Goal: Task Accomplishment & Management: Use online tool/utility

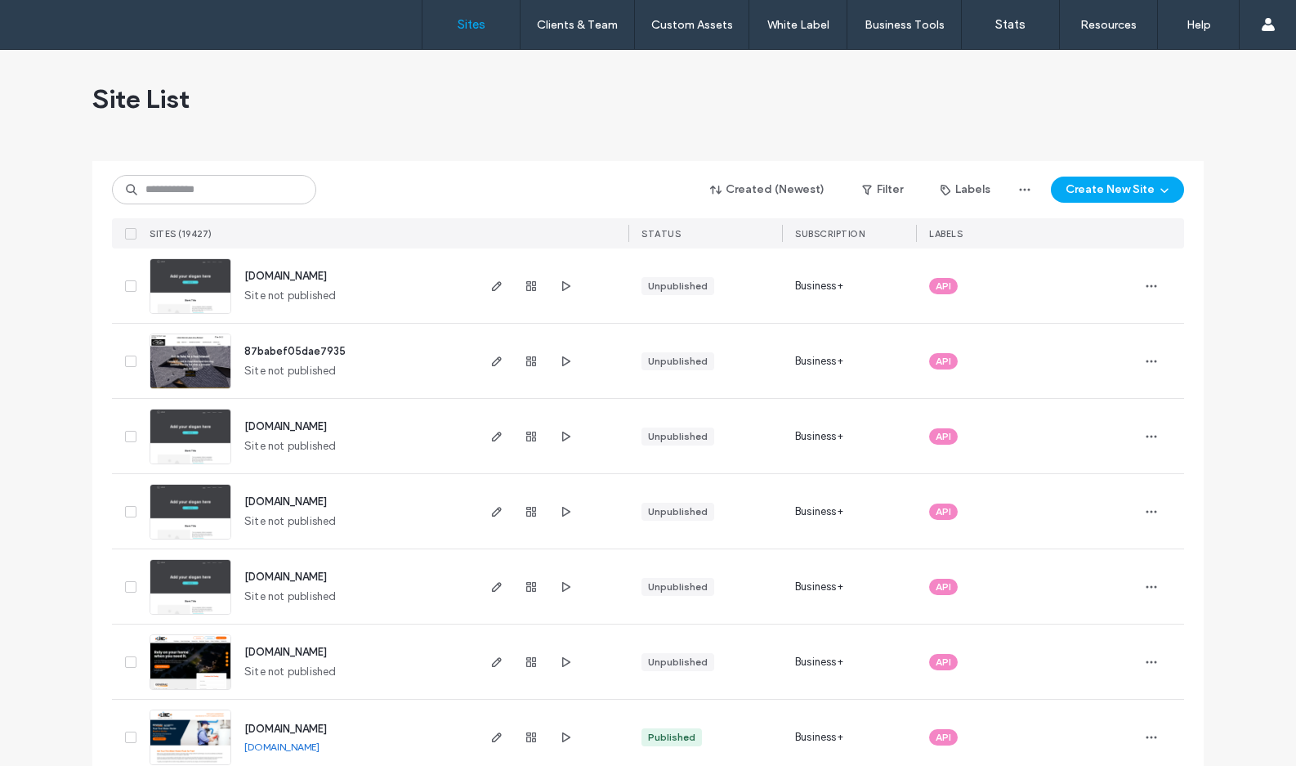
click at [176, 199] on input at bounding box center [214, 189] width 204 height 29
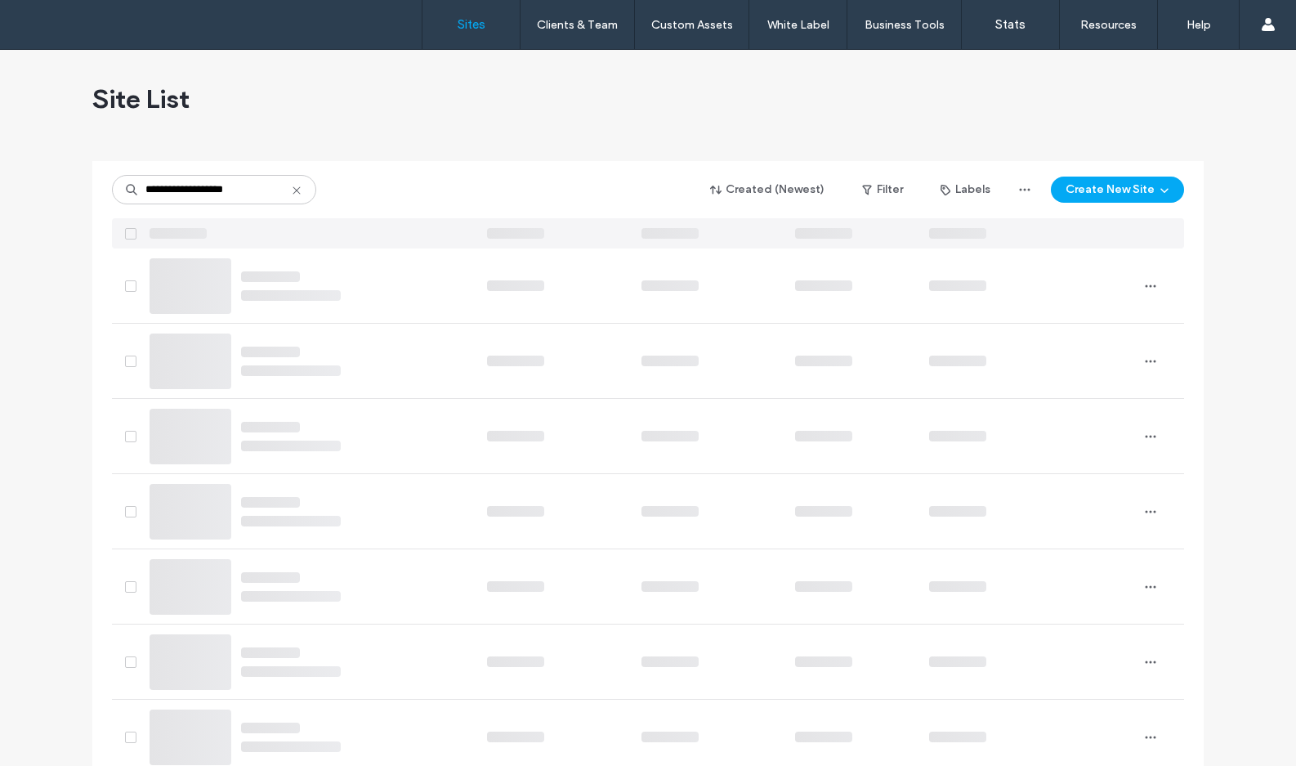
type input "**********"
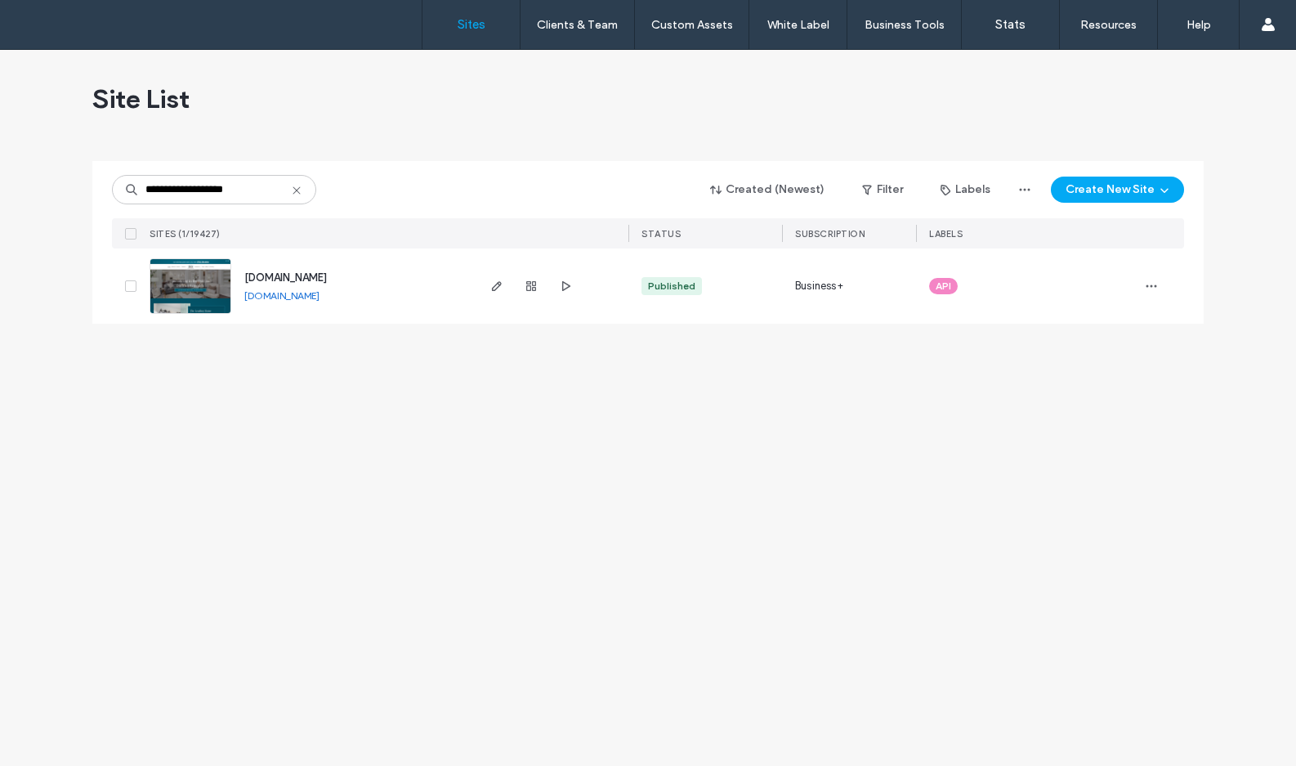
click at [217, 306] on img at bounding box center [190, 314] width 80 height 111
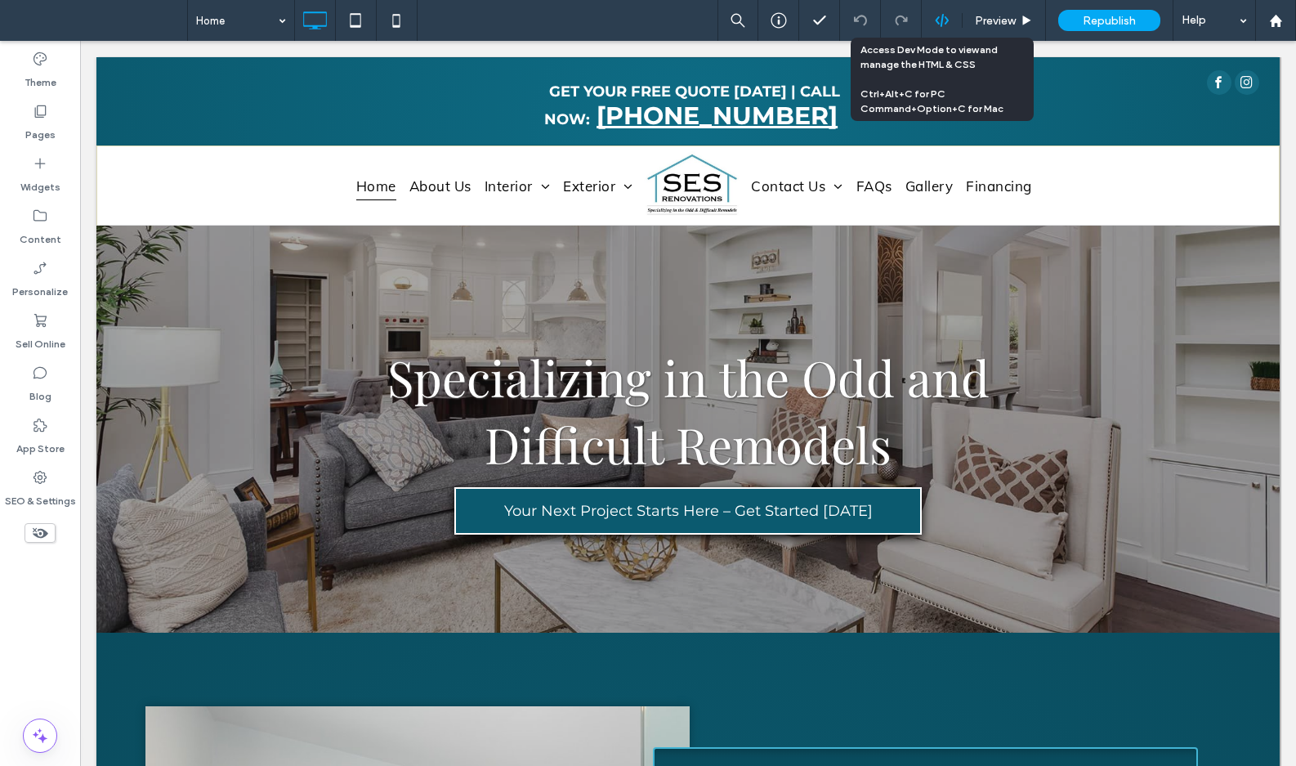
click at [947, 16] on icon at bounding box center [942, 20] width 15 height 15
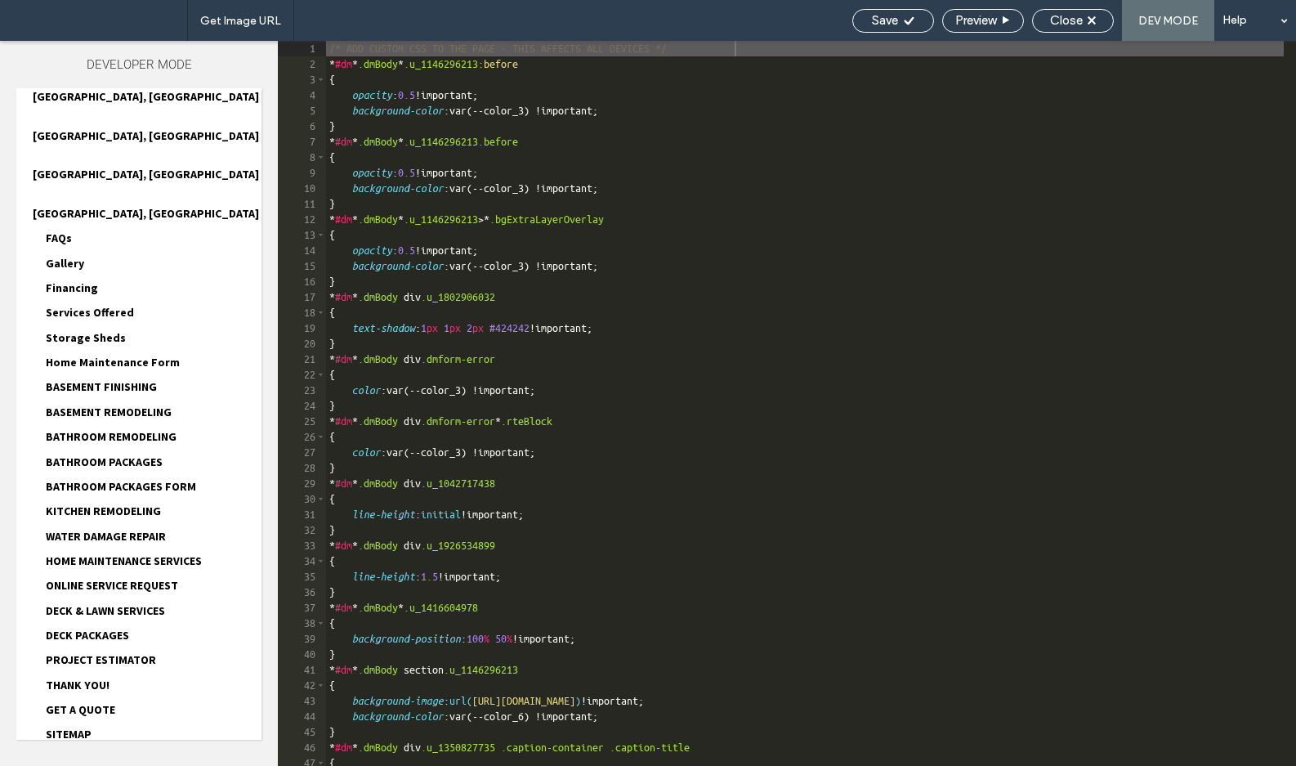
scroll to position [802, 0]
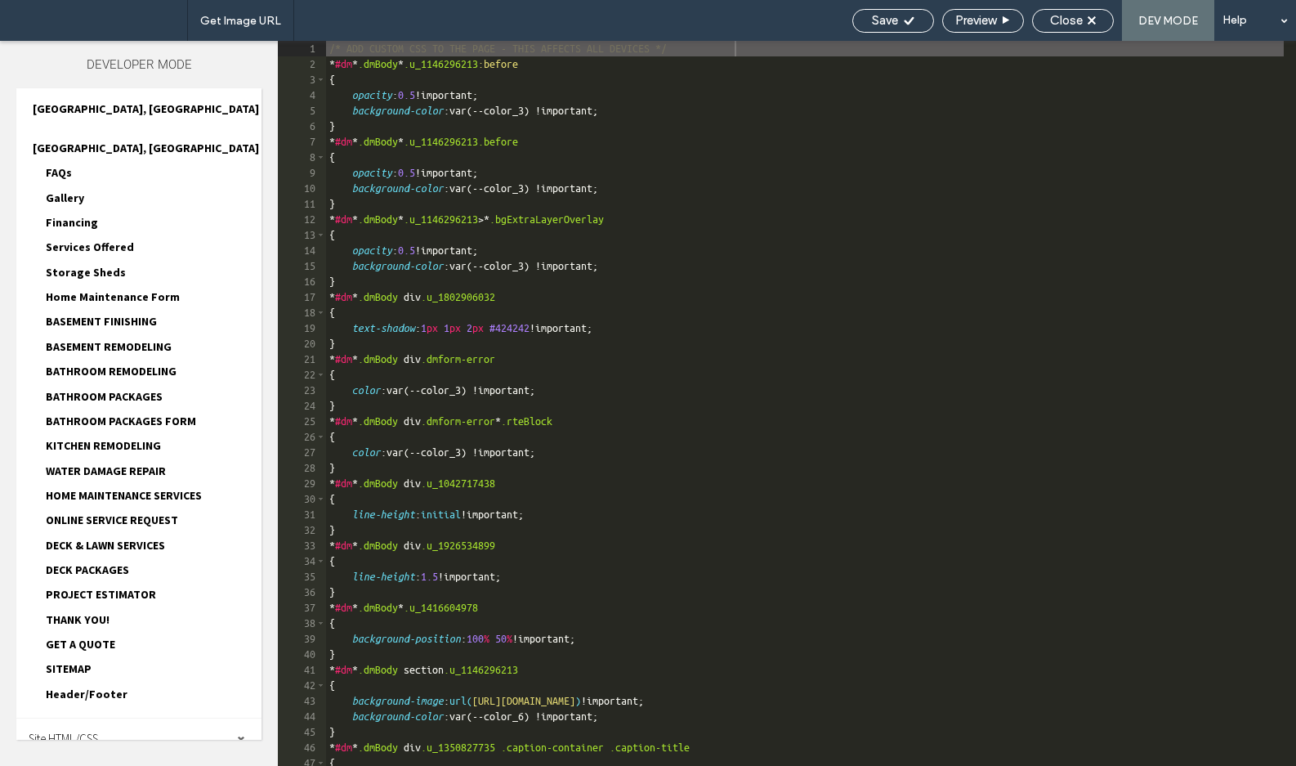
click at [179, 763] on span "head-section.html" at bounding box center [169, 771] width 186 height 16
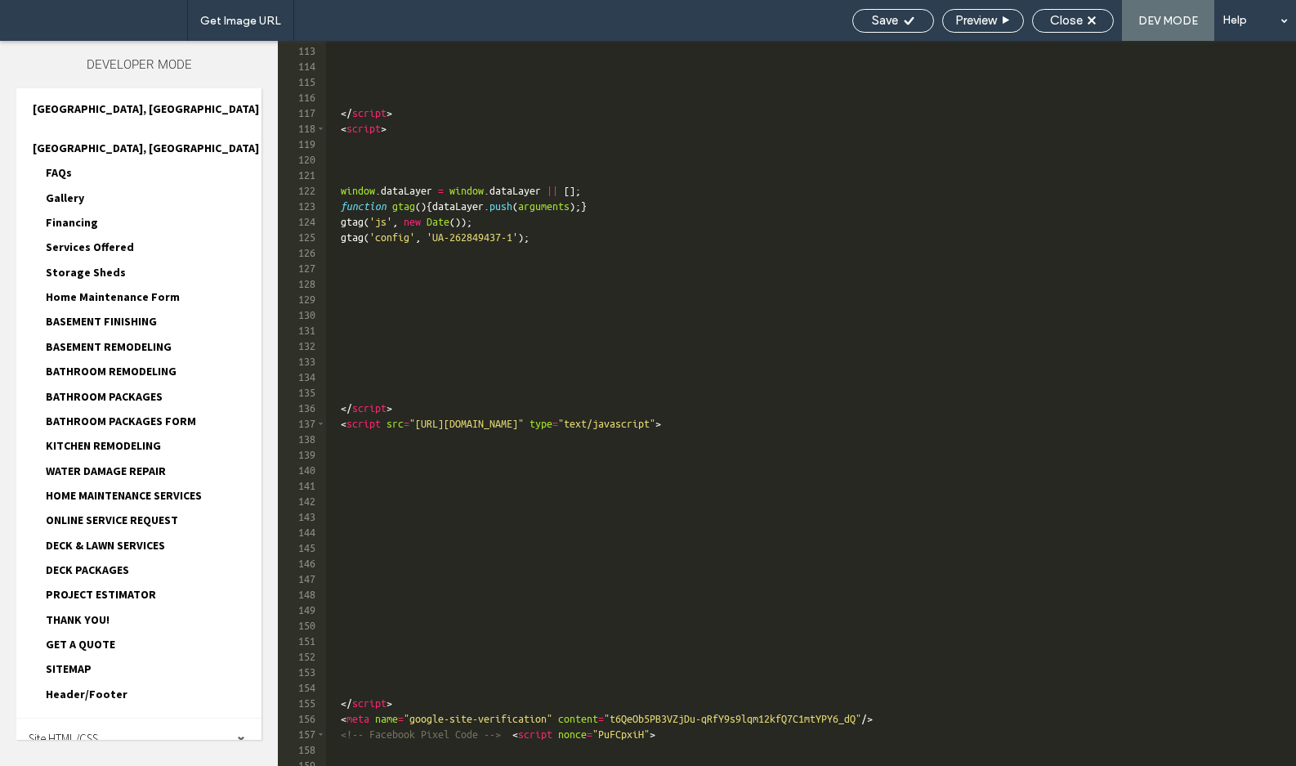
scroll to position [2273, 0]
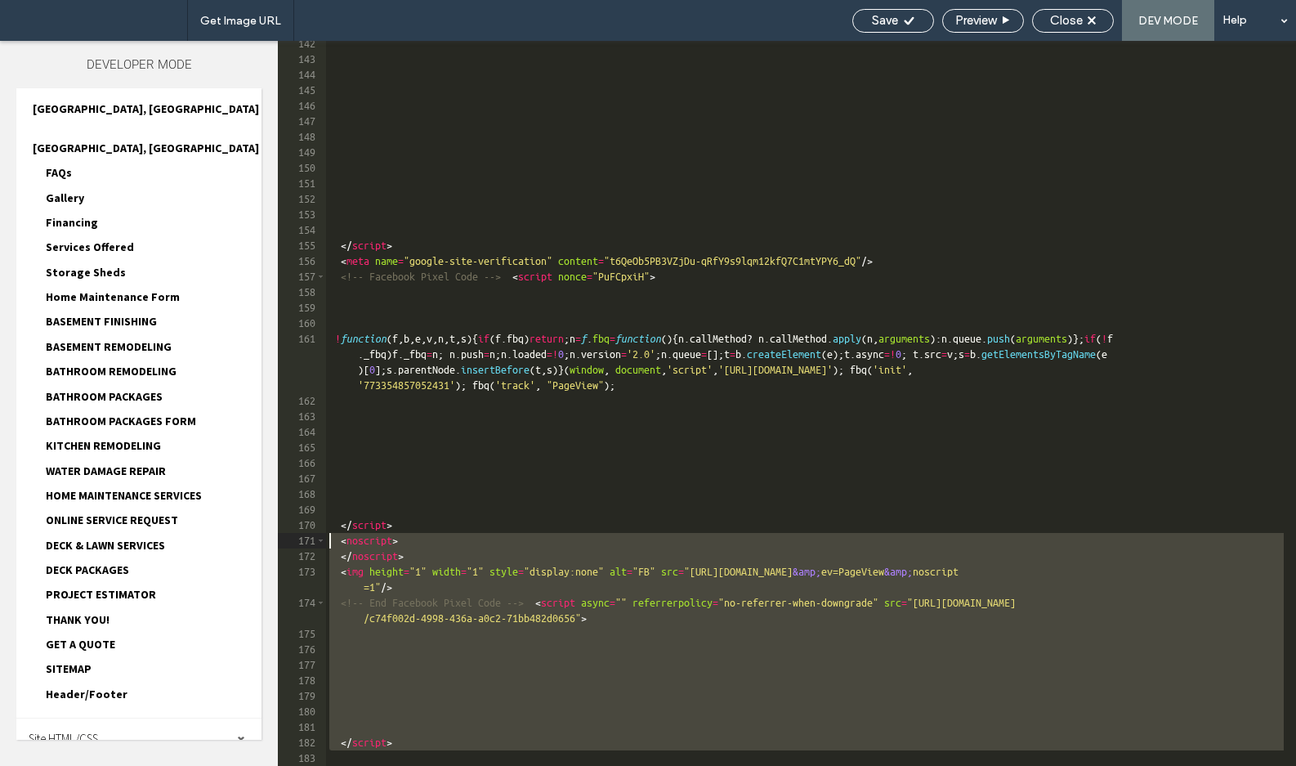
drag, startPoint x: 437, startPoint y: 751, endPoint x: 267, endPoint y: 541, distance: 269.8
click at [267, 541] on div "Theme Pages Widgets Content Personalize Sell Online Blog App Store SEO & Settin…" at bounding box center [648, 403] width 1296 height 725
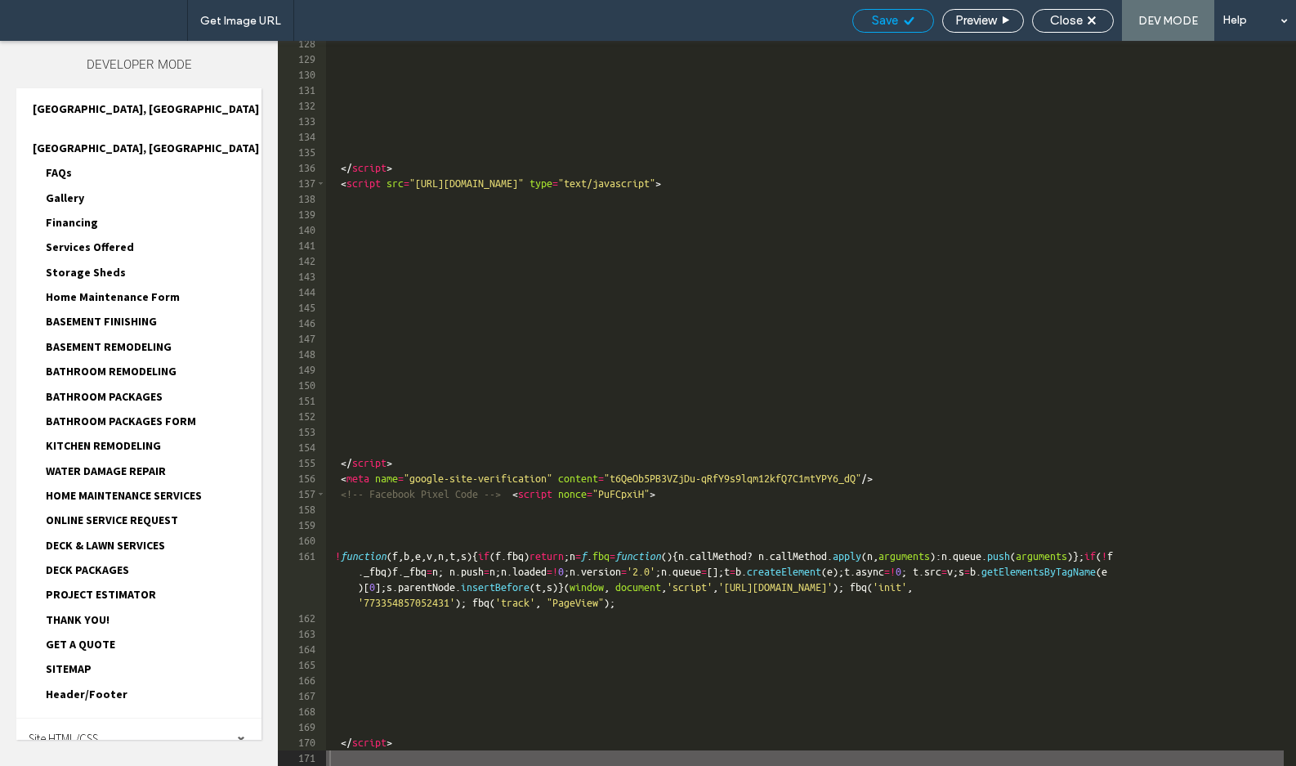
click at [878, 27] on span "Save" at bounding box center [885, 20] width 26 height 15
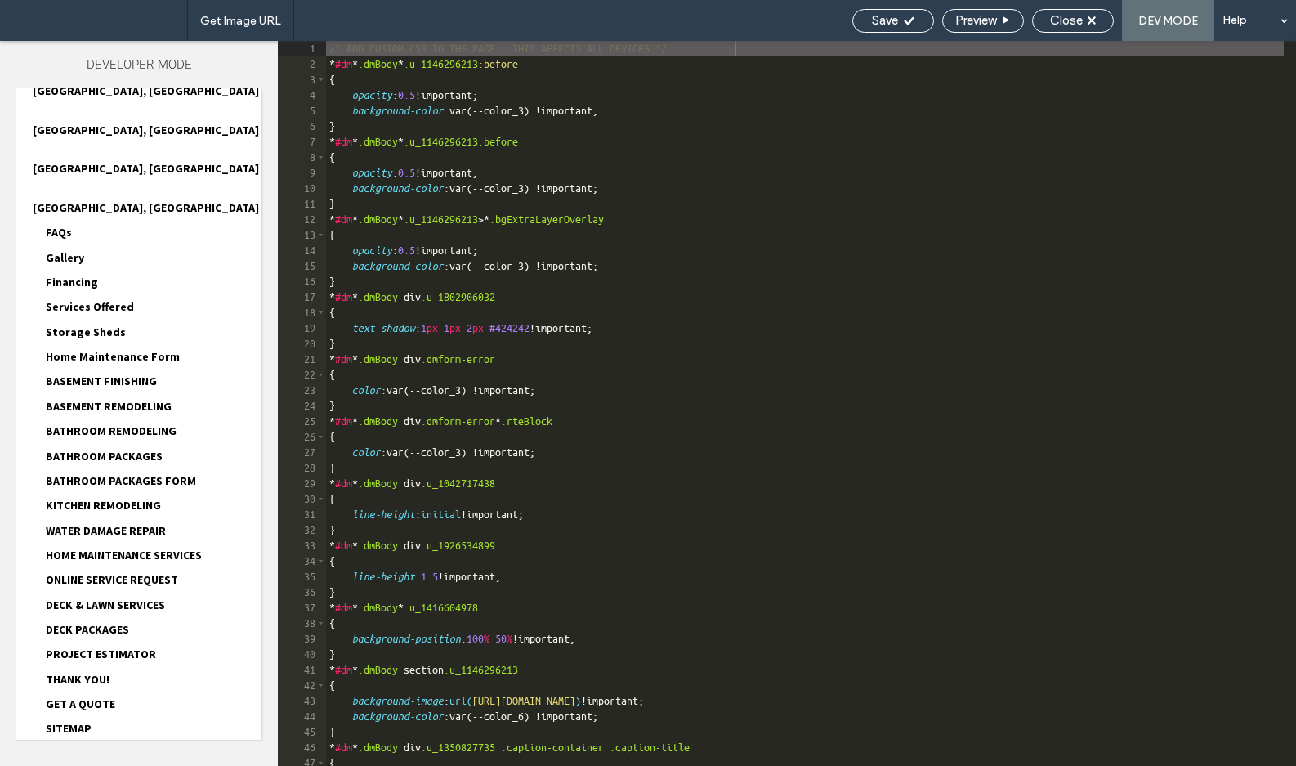
scroll to position [802, 0]
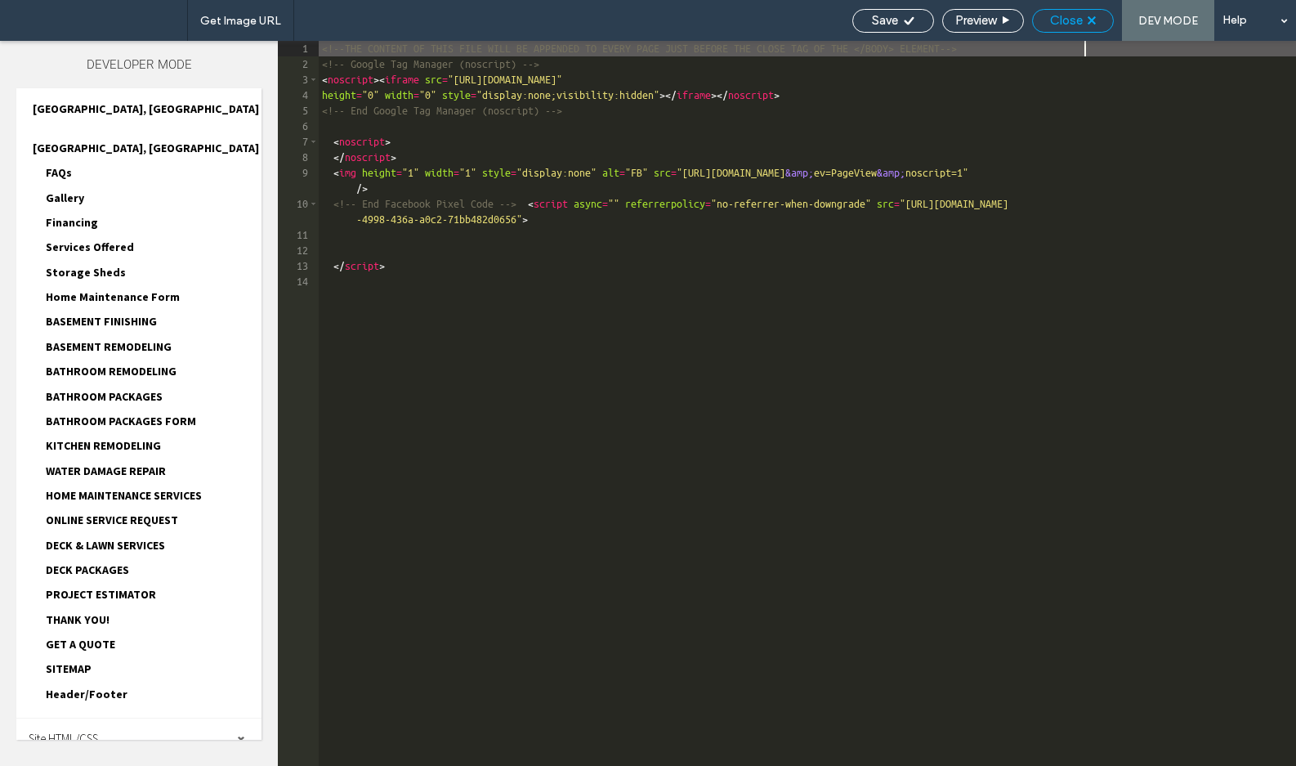
click at [1080, 21] on span "Close" at bounding box center [1066, 20] width 33 height 15
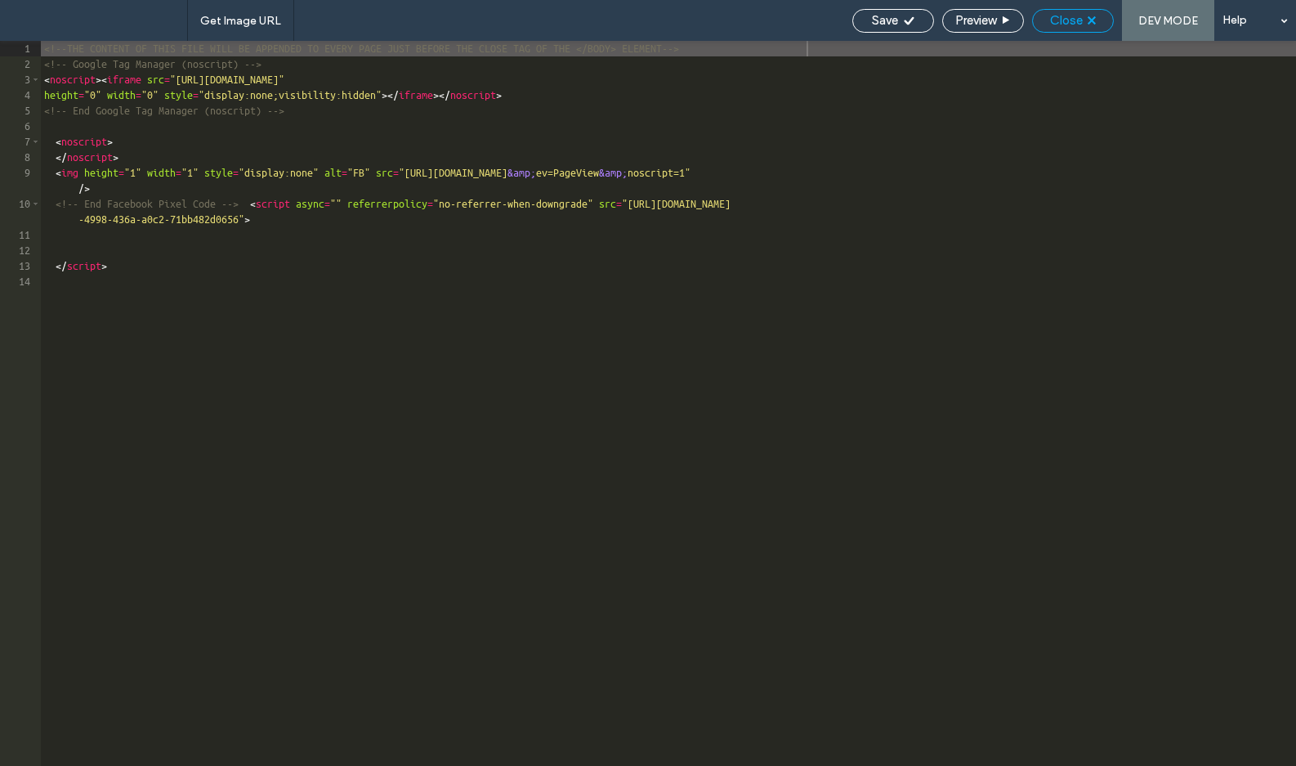
scroll to position [761, 0]
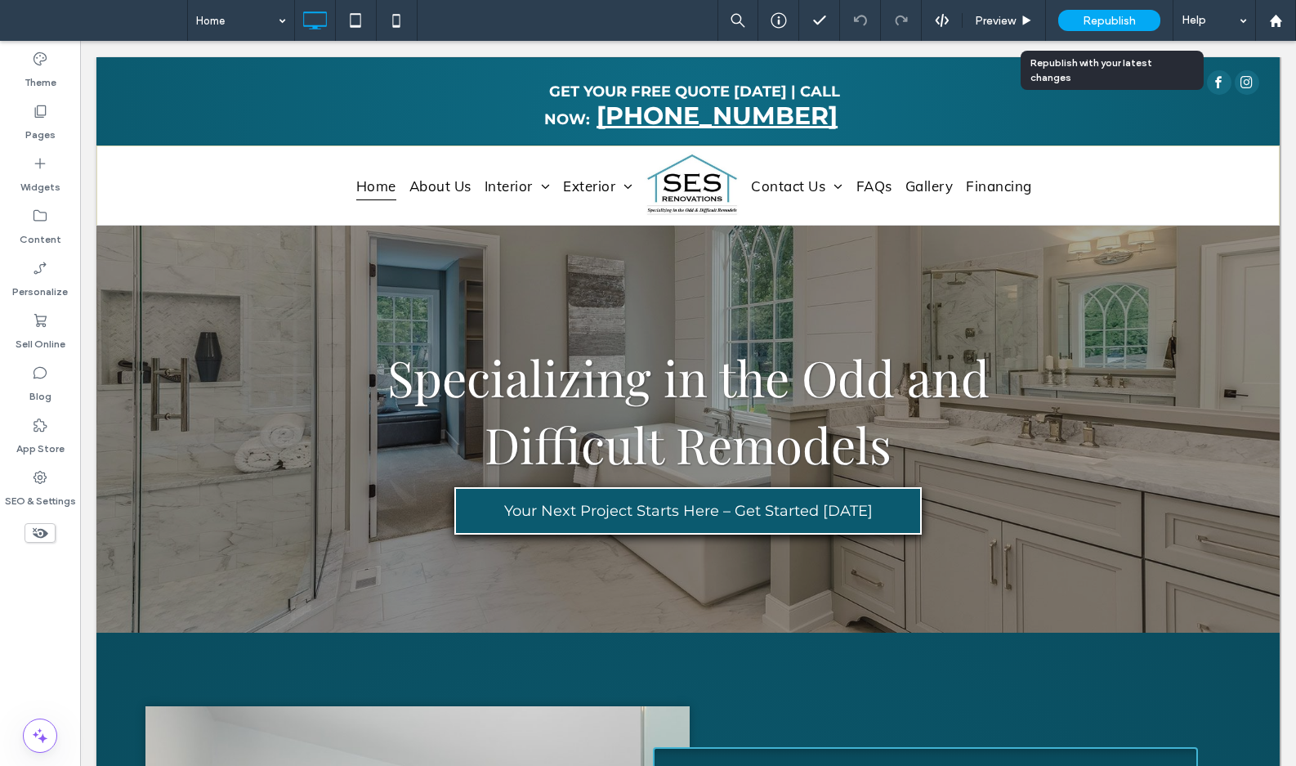
click at [1087, 29] on div "Republish" at bounding box center [1110, 20] width 102 height 21
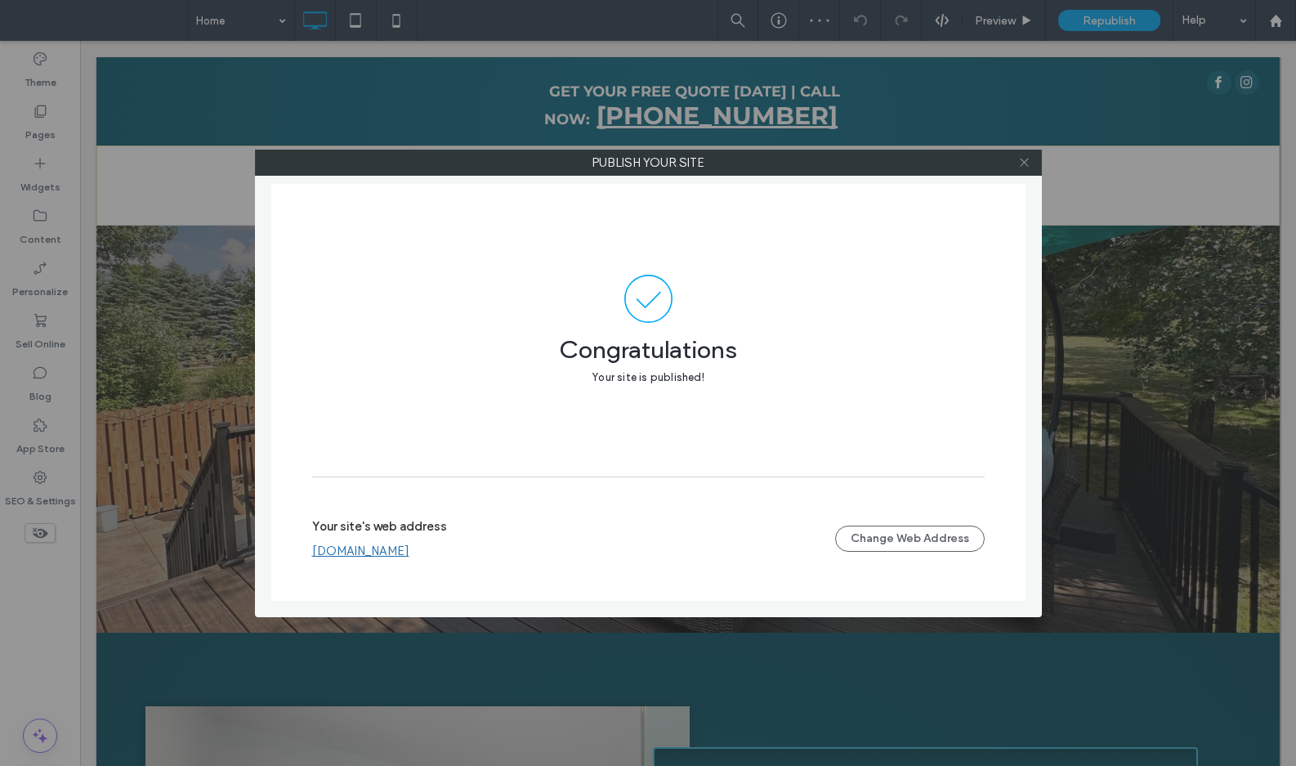
click at [1019, 161] on icon at bounding box center [1025, 162] width 12 height 12
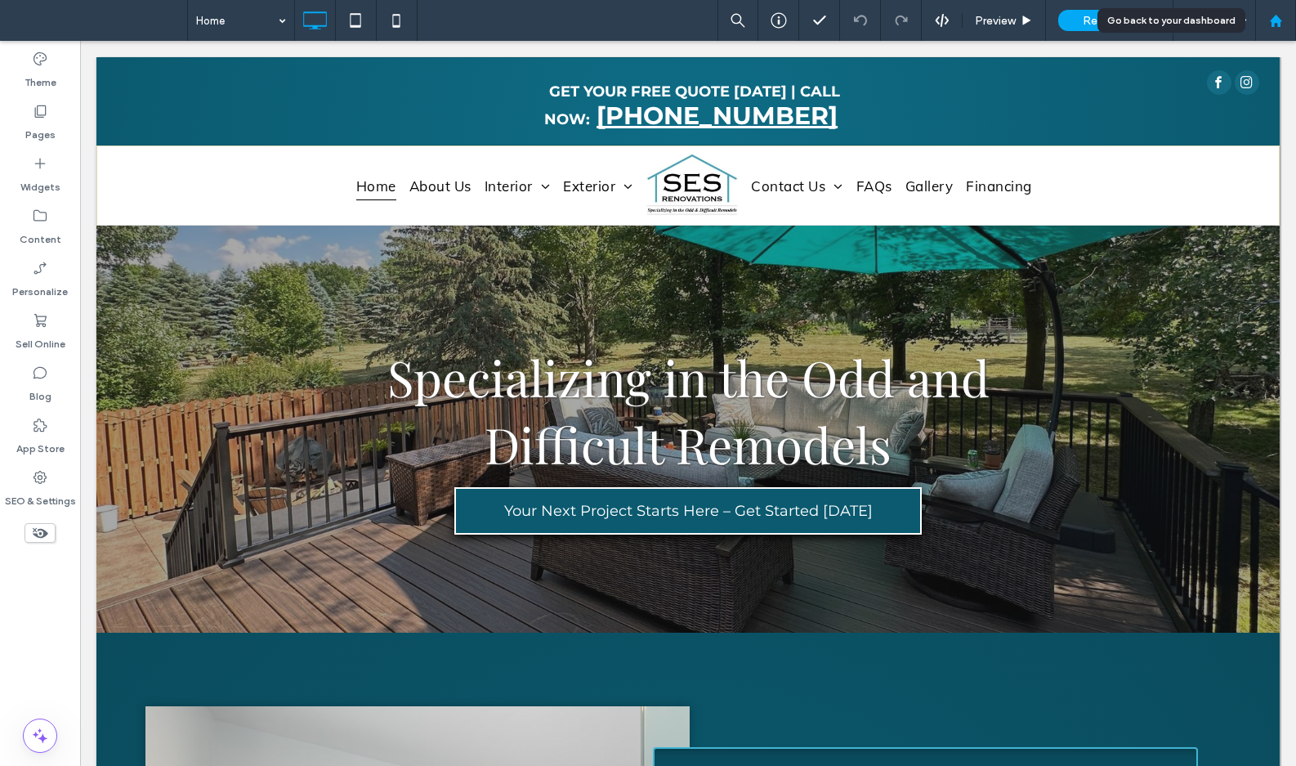
click at [1273, 16] on icon at bounding box center [1277, 21] width 14 height 14
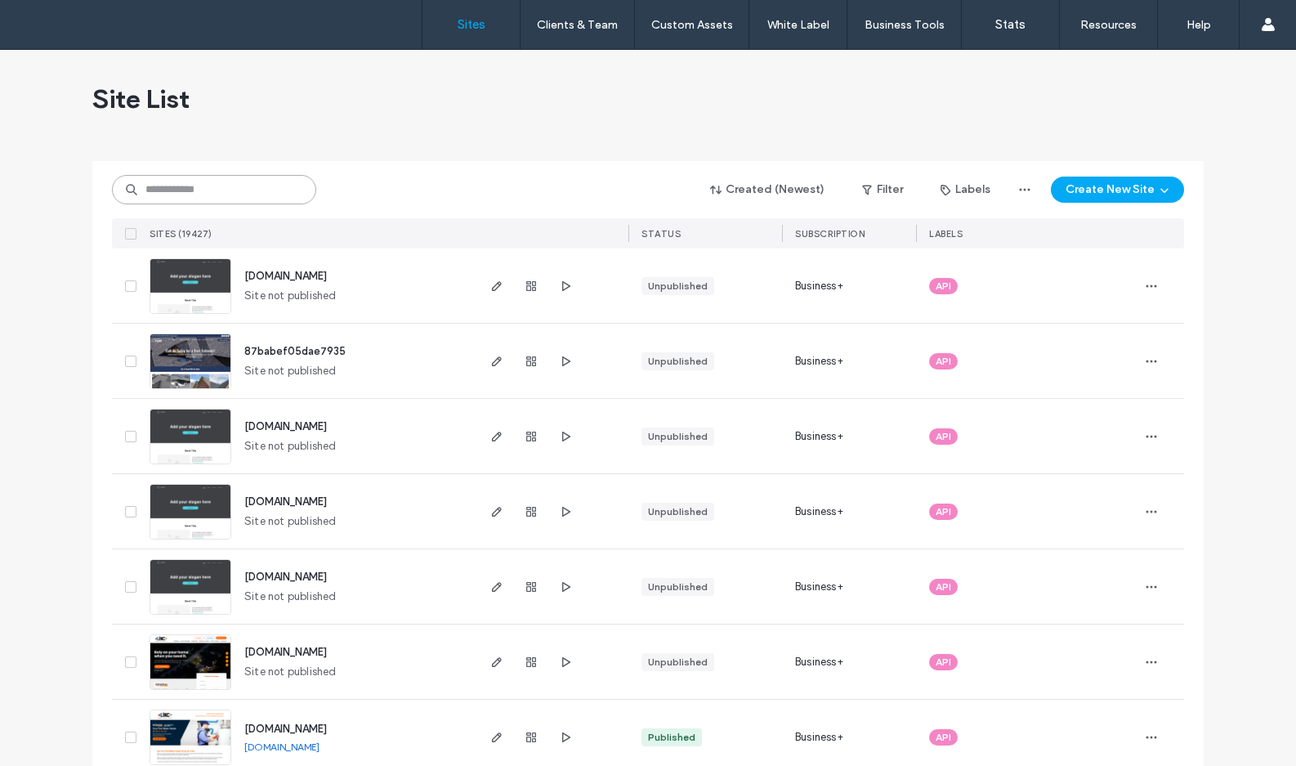
click at [270, 184] on input at bounding box center [214, 189] width 204 height 29
paste input "**********"
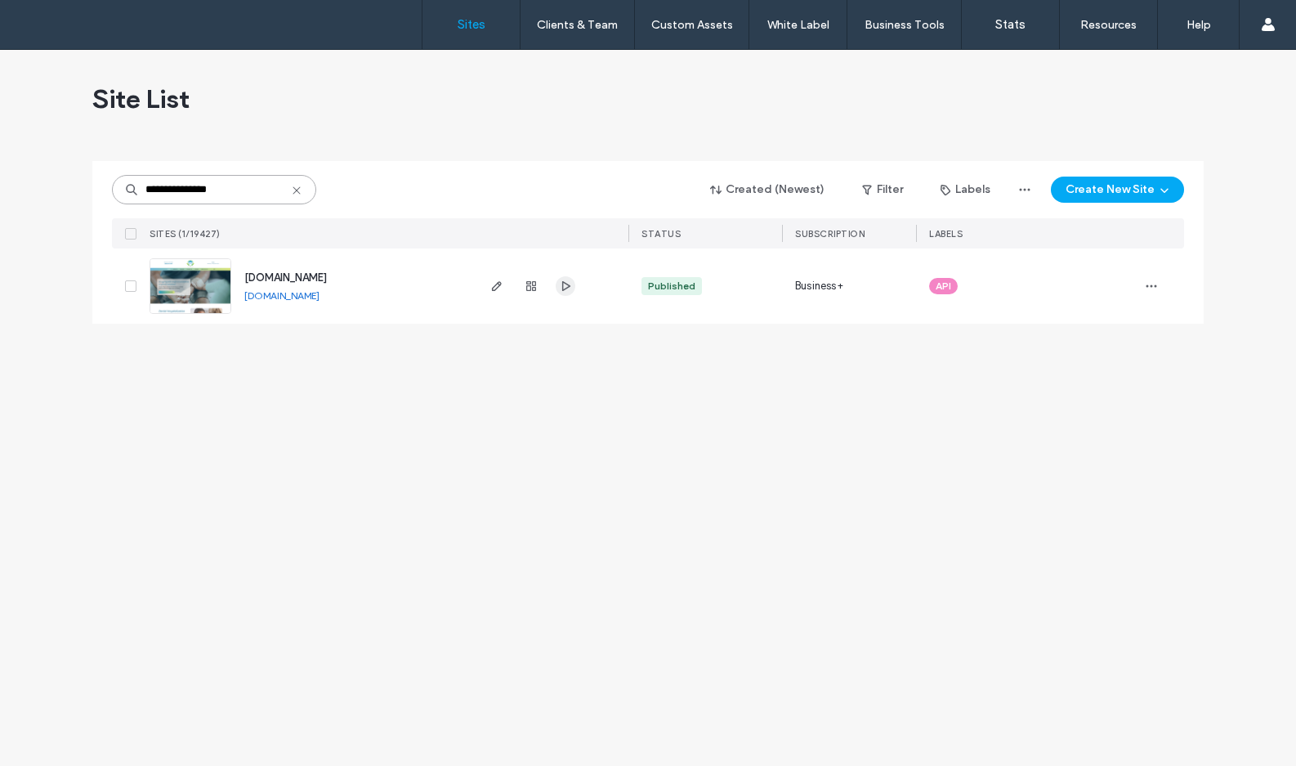
type input "**********"
click at [567, 280] on icon "button" at bounding box center [565, 286] width 13 height 13
